Goal: Check status: Check status

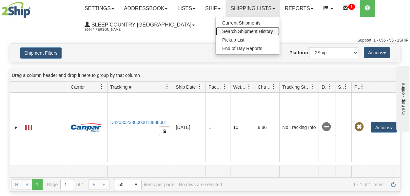
click at [243, 31] on span "Search Shipment History" at bounding box center [247, 31] width 51 height 5
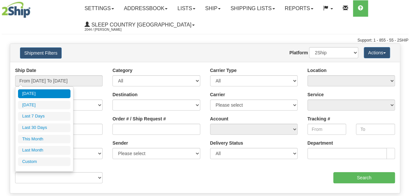
click at [47, 78] on input "From [DATE] To [DATE]" at bounding box center [58, 80] width 87 height 11
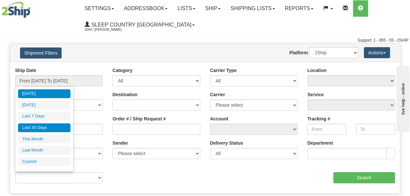
click at [43, 127] on li "Last 30 Days" at bounding box center [44, 128] width 52 height 9
type input "From [DATE] To [DATE]"
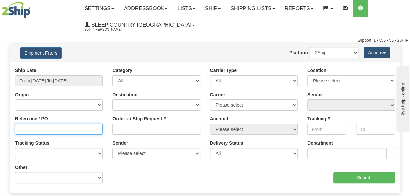
click at [34, 129] on input "Reference / PO" at bounding box center [58, 129] width 87 height 11
paste input "9000H942454"
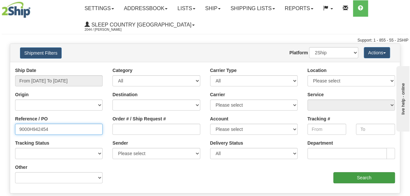
type input "9000H942454"
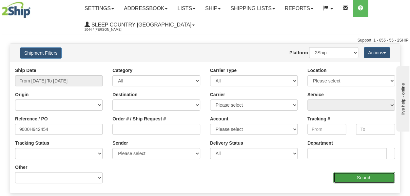
click at [350, 179] on input "Search" at bounding box center [364, 177] width 62 height 11
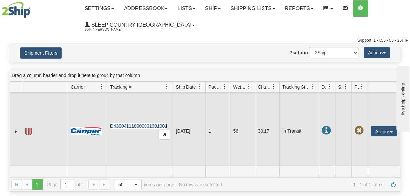
click at [149, 126] on link "D430041110000001301001" at bounding box center [138, 126] width 57 height 5
